Goal: Information Seeking & Learning: Learn about a topic

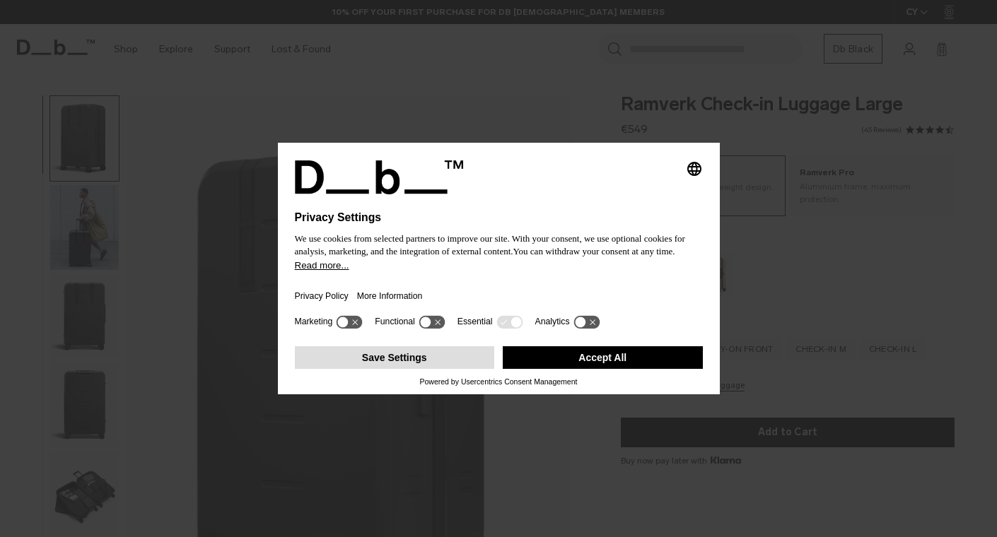
click at [405, 361] on button "Save Settings" at bounding box center [395, 357] width 200 height 23
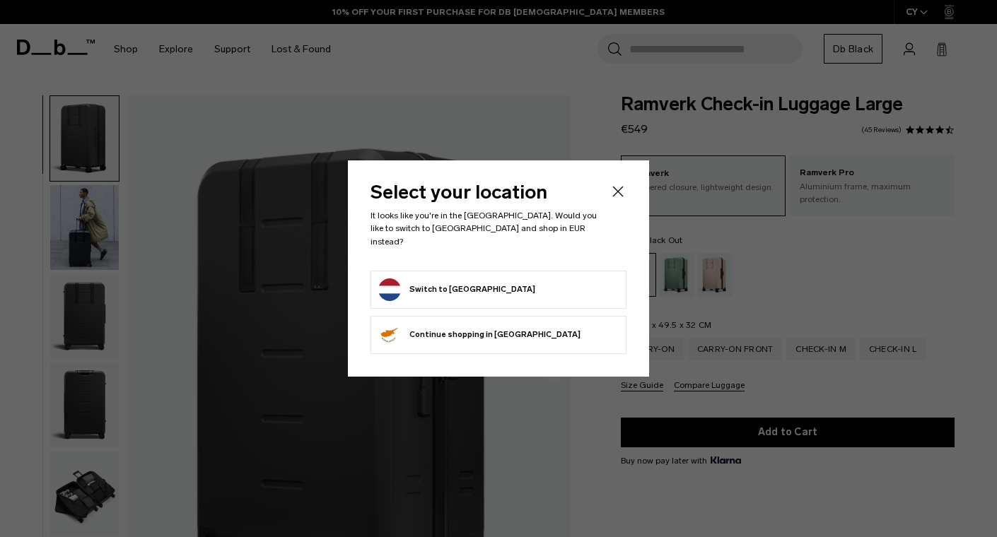
click at [465, 289] on button "Switch to [GEOGRAPHIC_DATA]" at bounding box center [456, 290] width 157 height 23
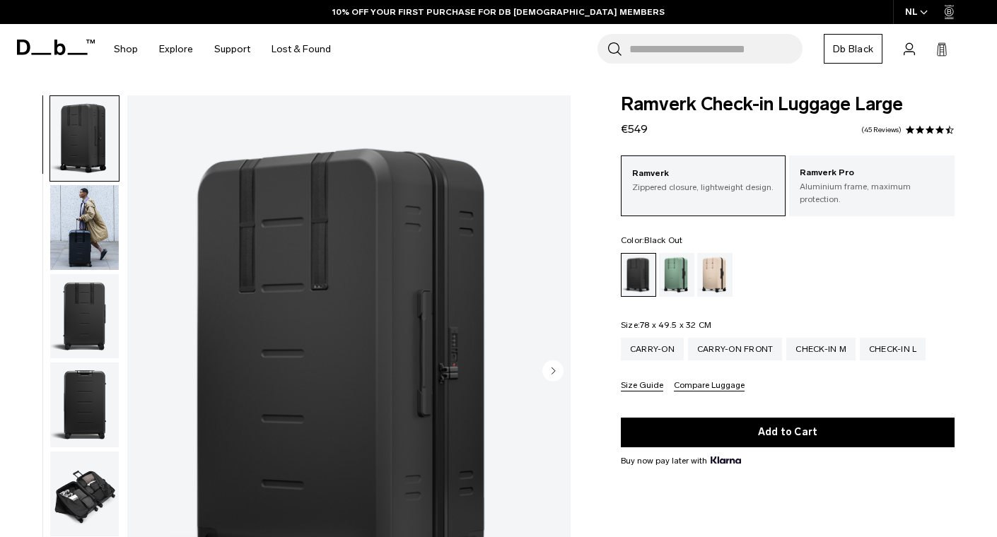
click at [87, 313] on img "button" at bounding box center [84, 316] width 69 height 85
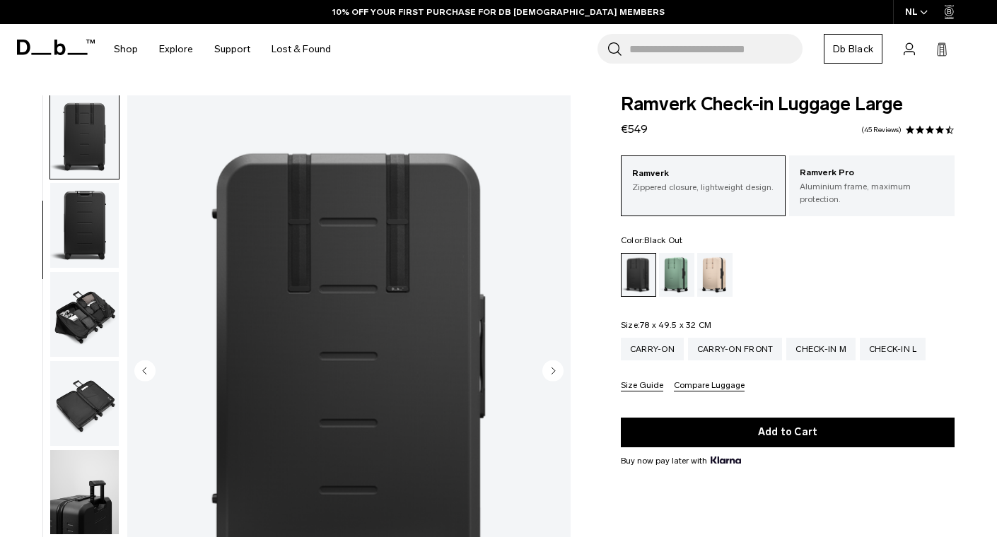
click at [93, 368] on img "button" at bounding box center [84, 403] width 69 height 85
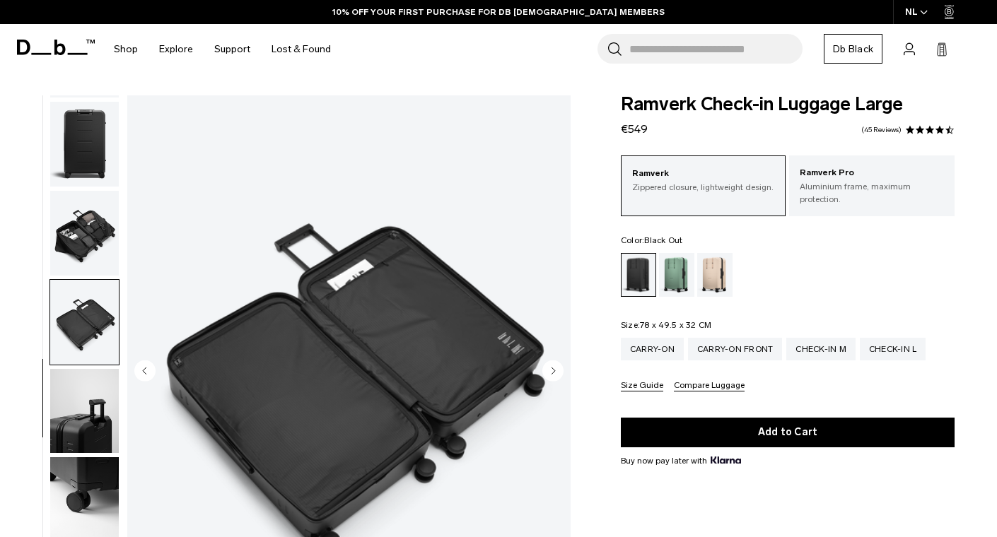
scroll to position [342, 0]
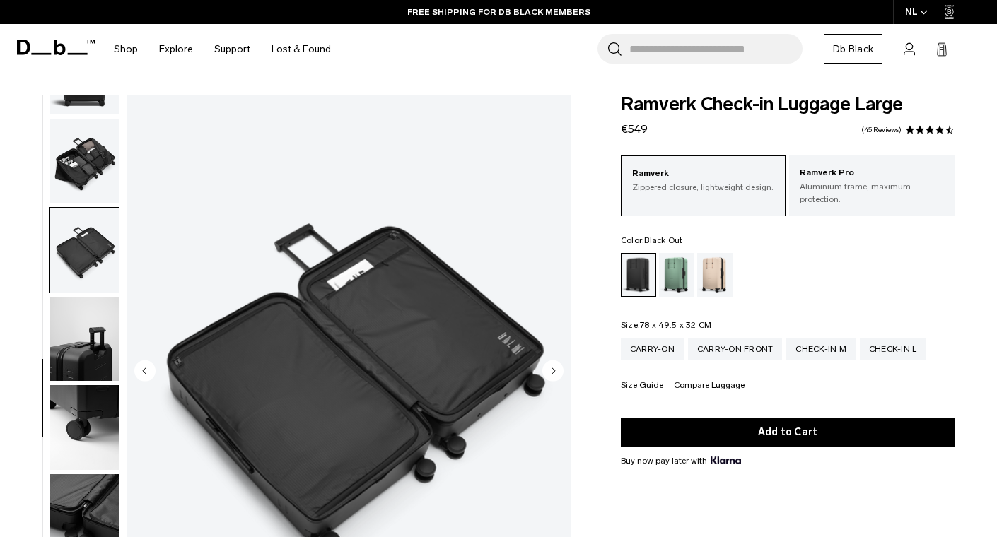
click at [88, 240] on img "button" at bounding box center [84, 250] width 69 height 85
click at [88, 177] on img "button" at bounding box center [84, 161] width 69 height 85
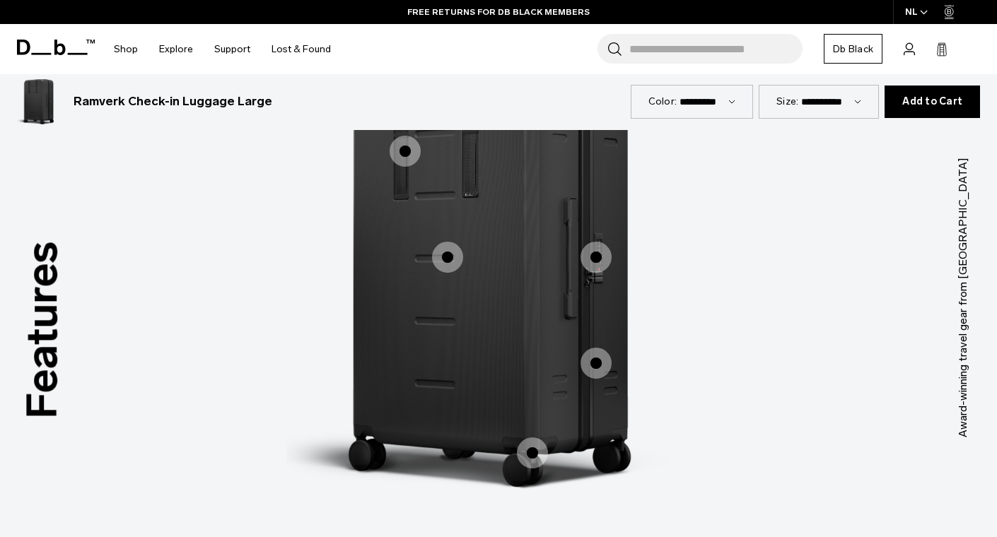
scroll to position [1144, 0]
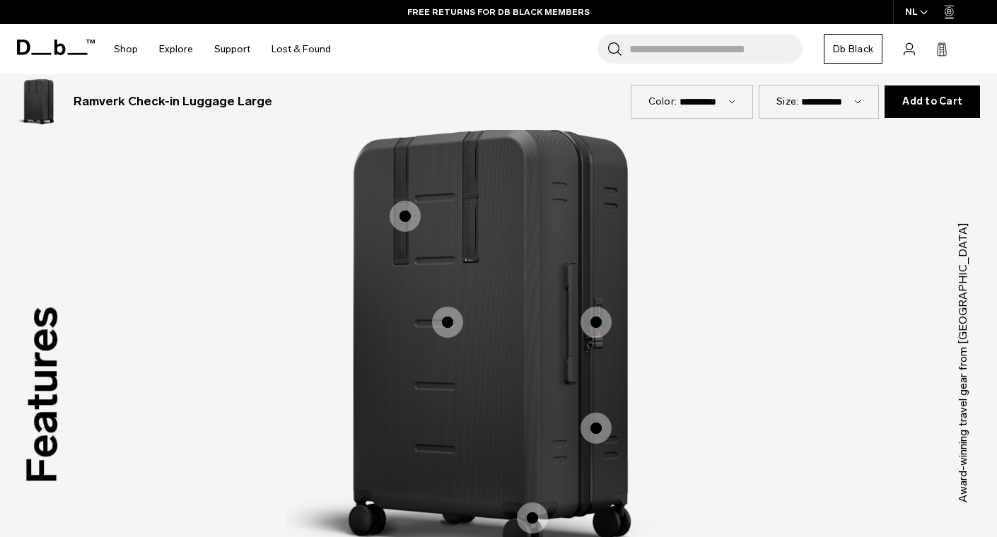
click at [409, 201] on span "1 / 3" at bounding box center [405, 216] width 31 height 31
click at [403, 226] on img "1 / 3" at bounding box center [498, 341] width 424 height 530
click at [406, 201] on span "1 / 3" at bounding box center [405, 216] width 31 height 31
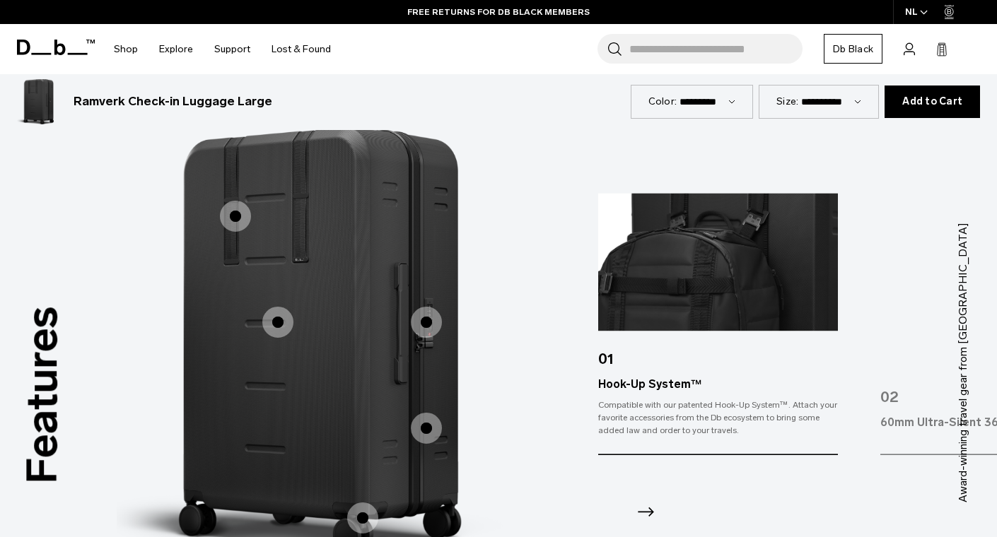
click at [298, 313] on img "1 / 3" at bounding box center [329, 341] width 424 height 530
click at [289, 312] on span "1 / 3" at bounding box center [277, 322] width 31 height 31
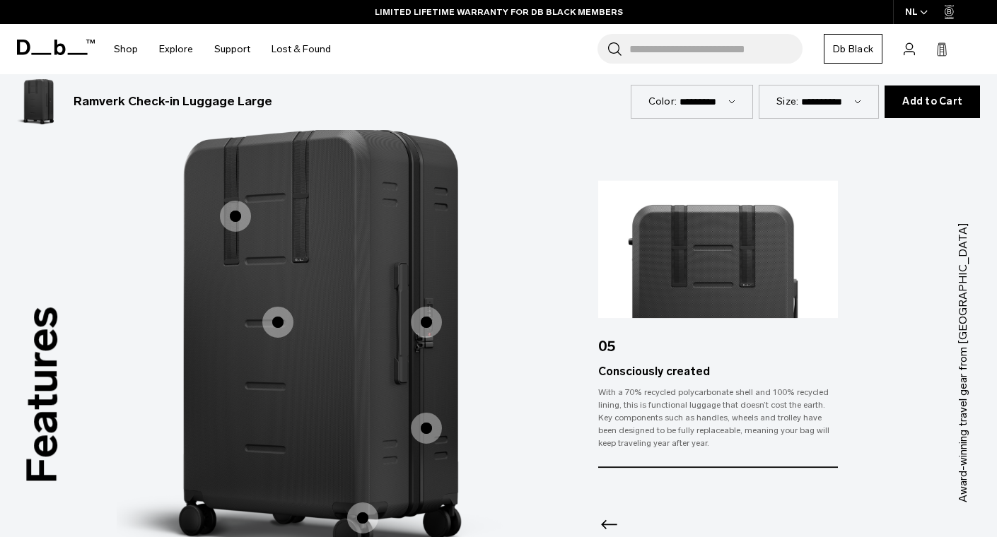
click at [433, 313] on span "1 / 3" at bounding box center [426, 322] width 31 height 31
click at [425, 314] on span "1 / 3" at bounding box center [426, 322] width 31 height 31
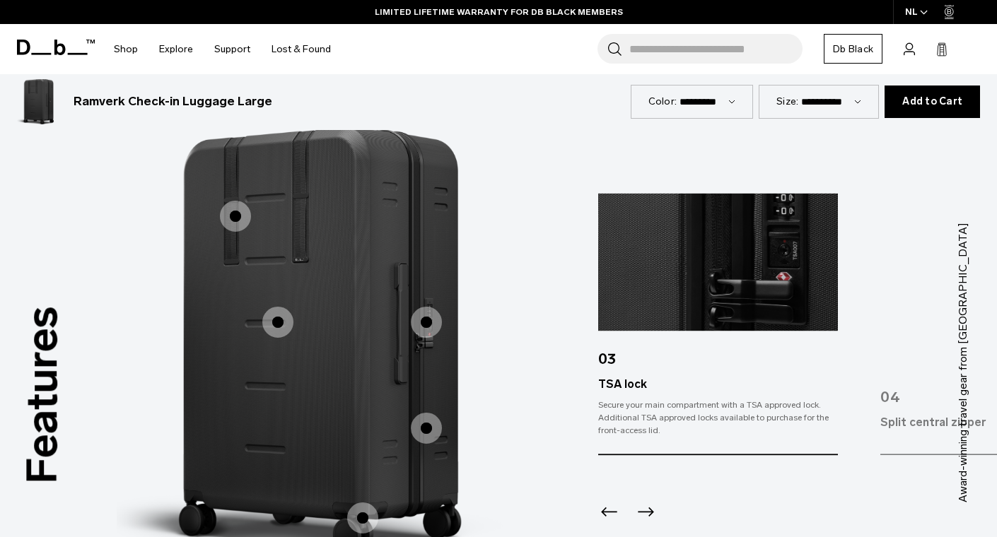
click at [429, 413] on span "1 / 3" at bounding box center [426, 428] width 31 height 31
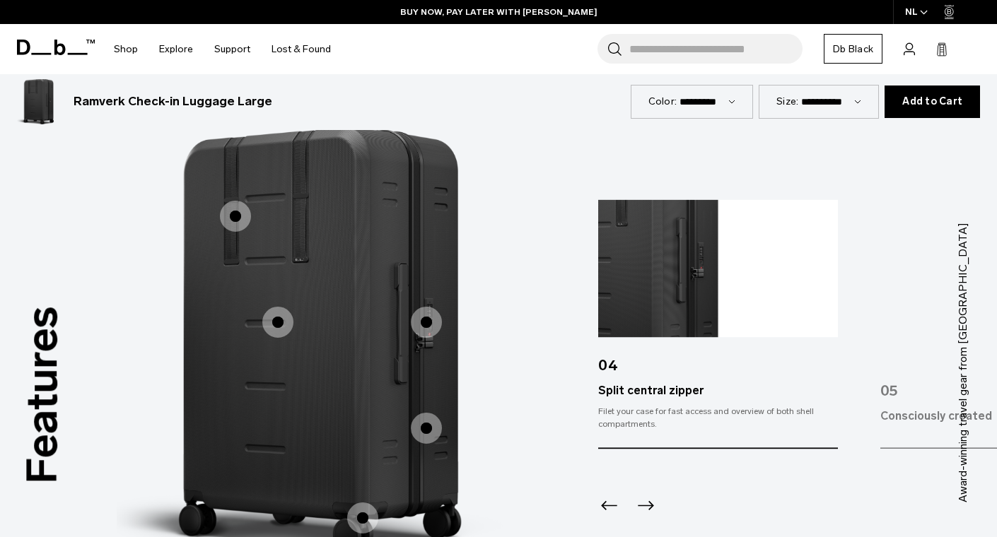
click at [429, 413] on span "1 / 3" at bounding box center [426, 428] width 31 height 31
click at [429, 305] on label "TSA lock" at bounding box center [426, 322] width 34 height 34
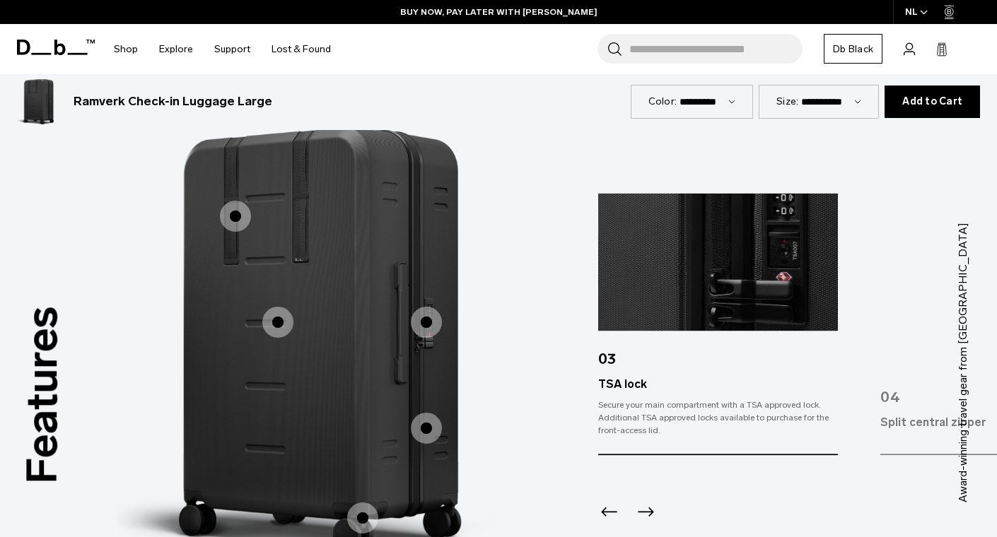
click at [429, 305] on label "TSA lock" at bounding box center [426, 322] width 34 height 34
click at [371, 503] on span "1 / 3" at bounding box center [362, 518] width 31 height 31
